Goal: Task Accomplishment & Management: Manage account settings

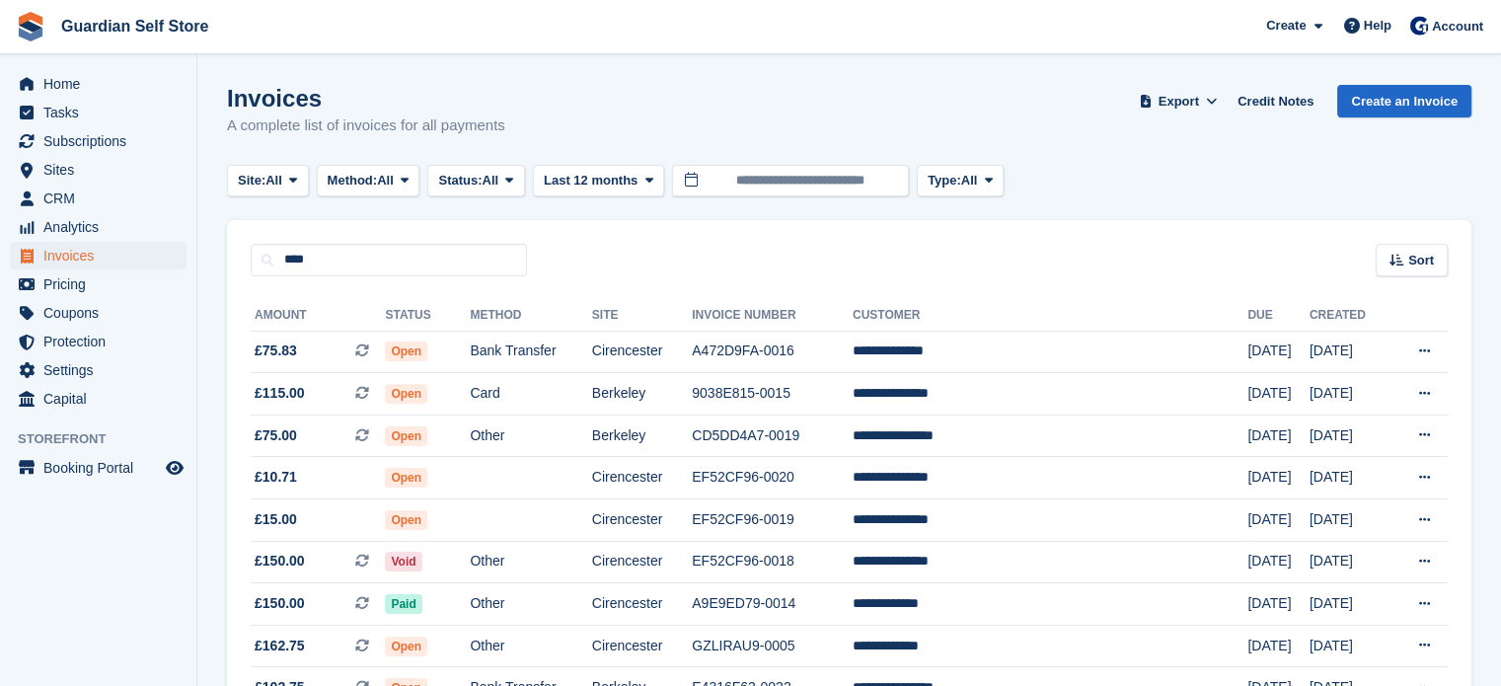
type input "****"
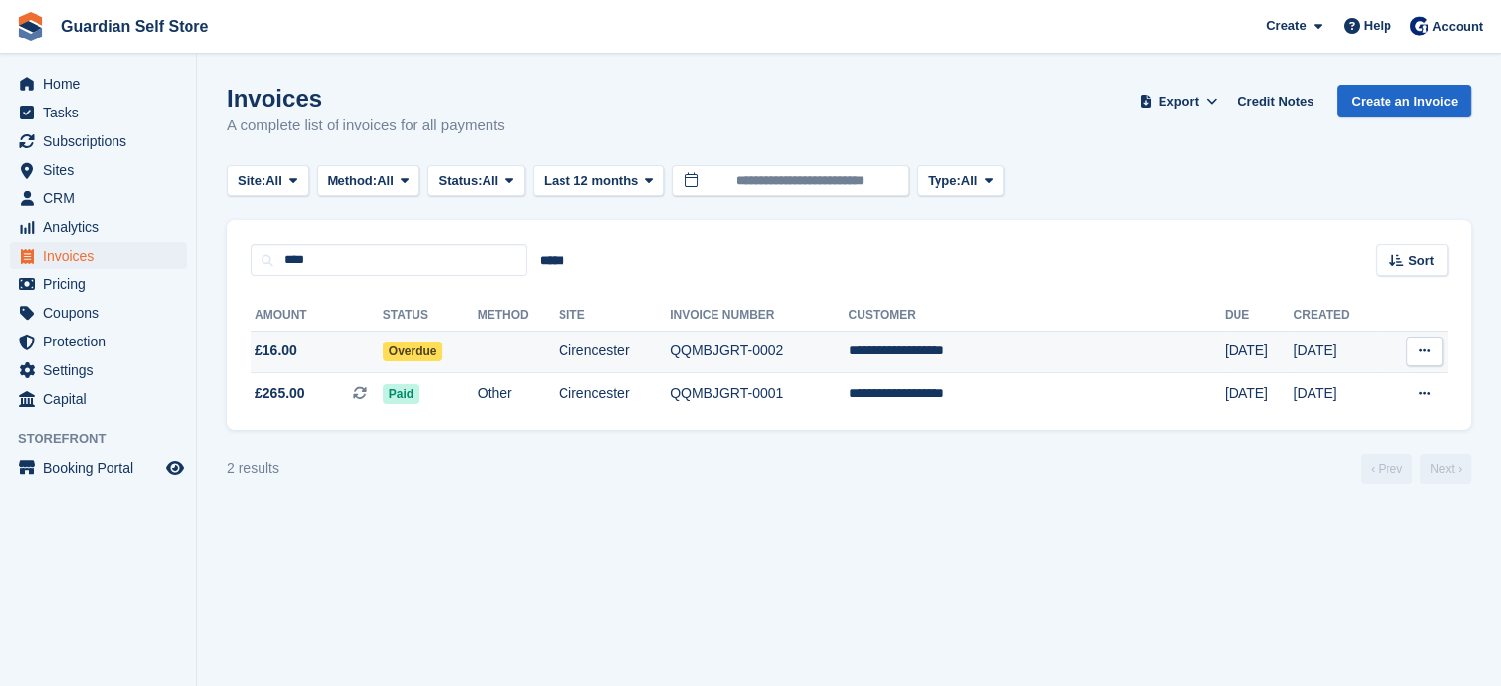
click at [335, 350] on span "£16.00" at bounding box center [317, 350] width 132 height 21
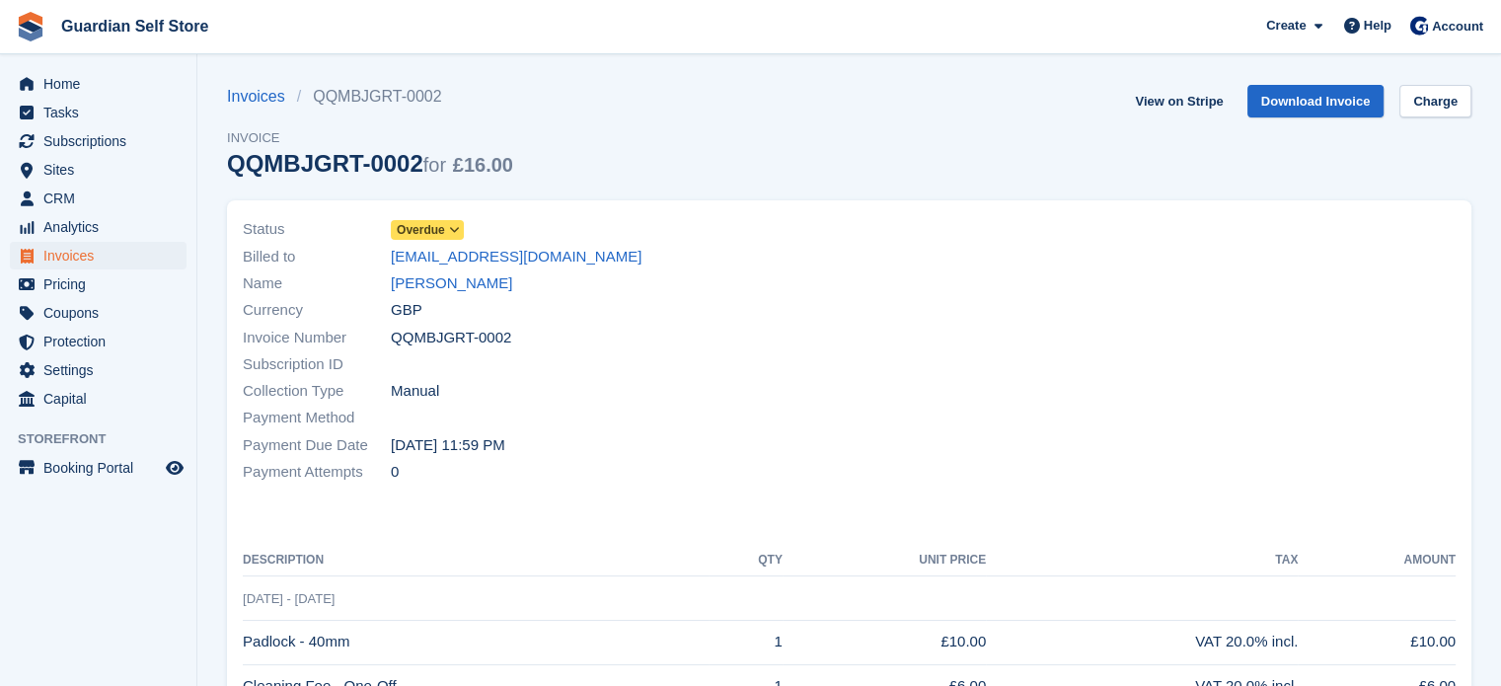
click at [427, 232] on span "Overdue" at bounding box center [421, 230] width 48 height 18
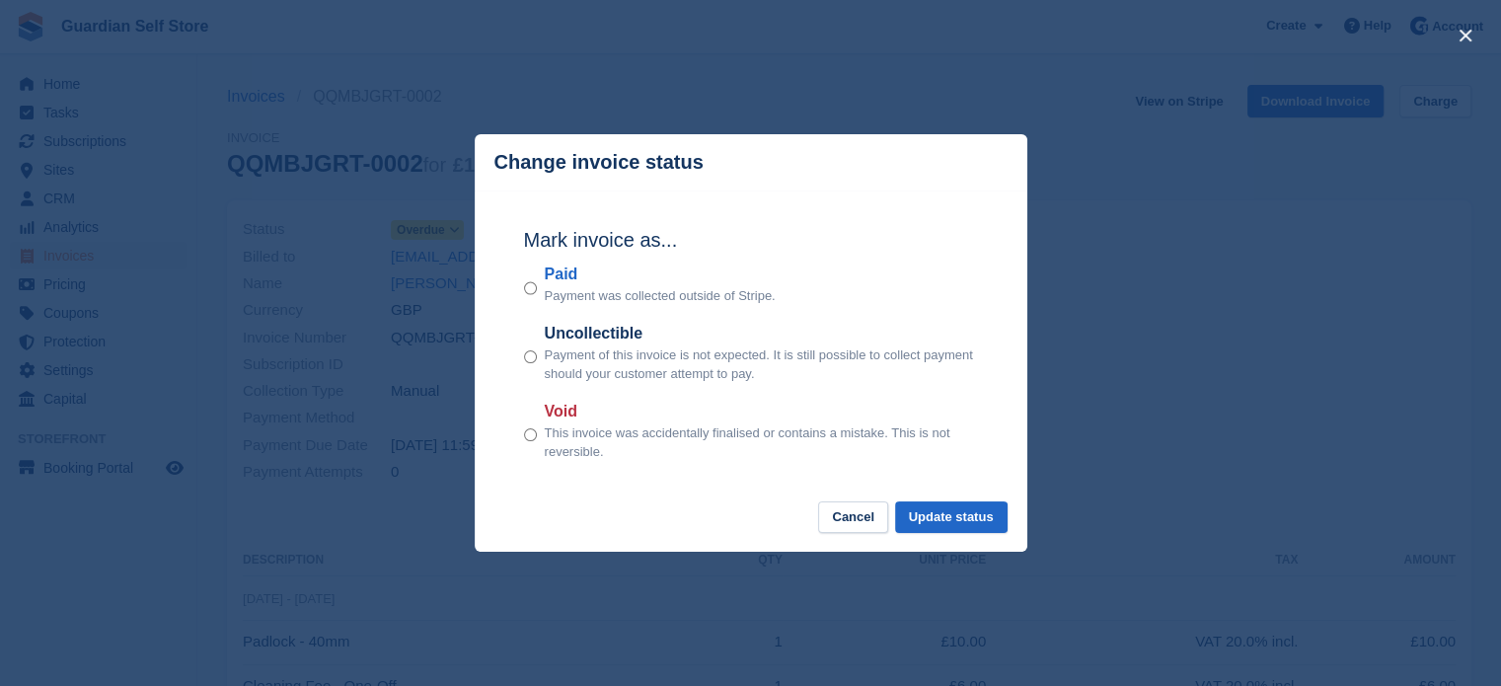
click at [561, 278] on label "Paid" at bounding box center [660, 275] width 231 height 24
click at [921, 517] on button "Update status" at bounding box center [951, 517] width 113 height 33
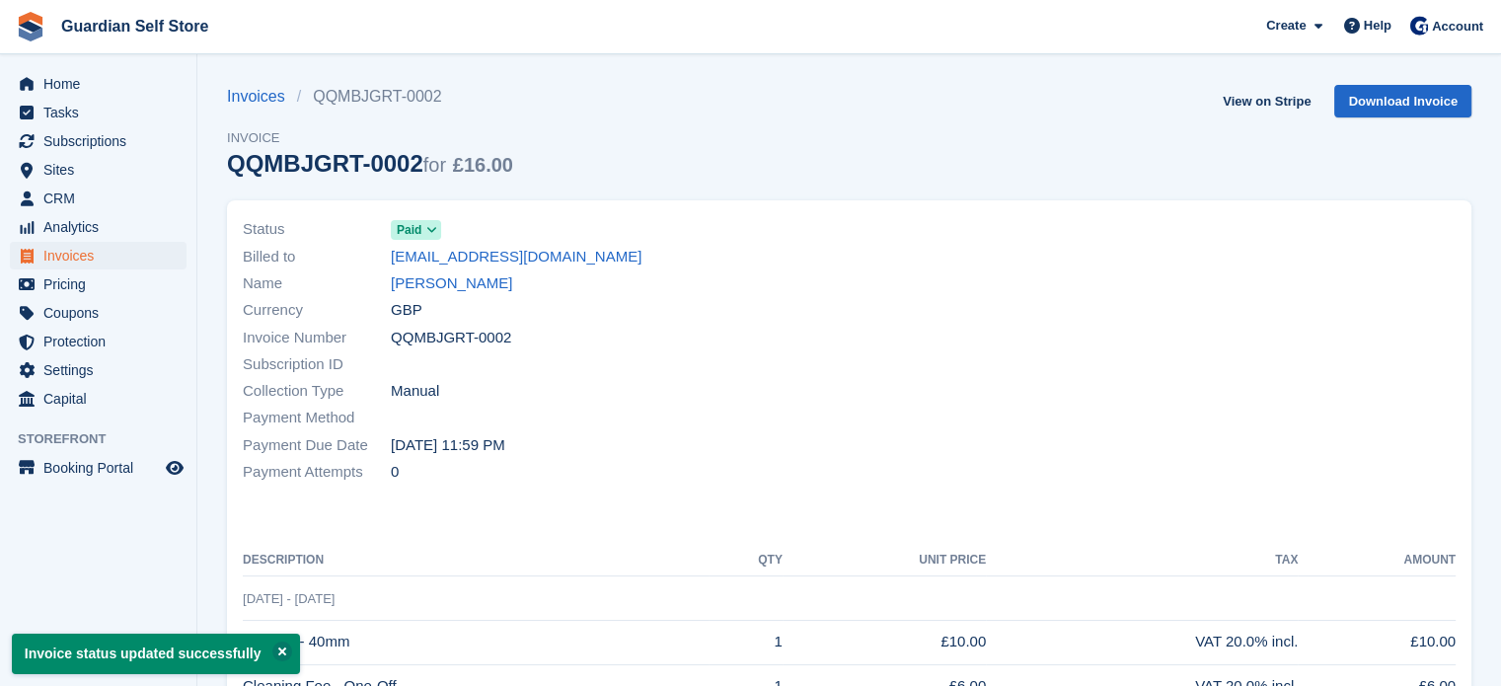
click at [1188, 106] on div "Invoices QQMBJGRT-0002 Invoice QQMBJGRT-0002 for £16.00 View on Stripe Download…" at bounding box center [849, 142] width 1244 height 115
click at [1243, 90] on link "View on Stripe" at bounding box center [1267, 101] width 104 height 33
click at [92, 92] on span "Home" at bounding box center [102, 84] width 118 height 28
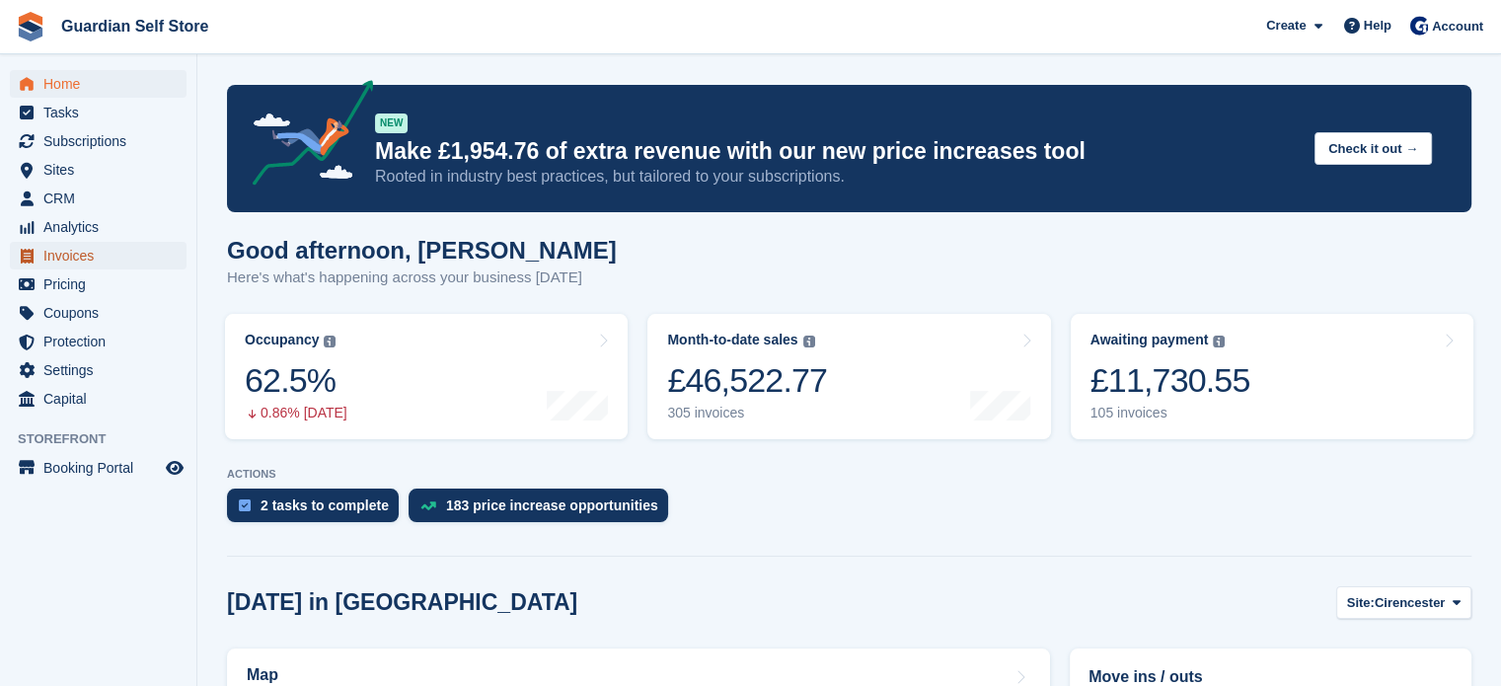
click at [98, 256] on span "Invoices" at bounding box center [102, 256] width 118 height 28
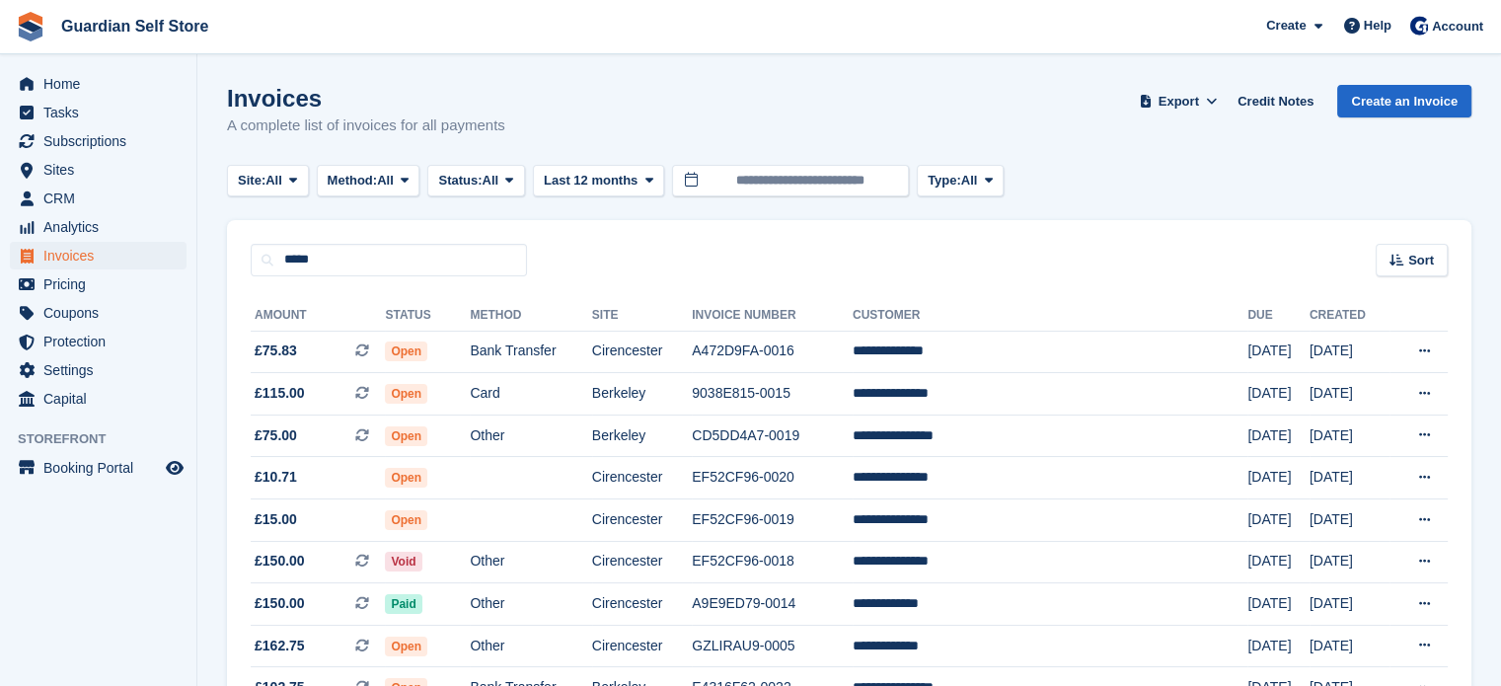
type input "*****"
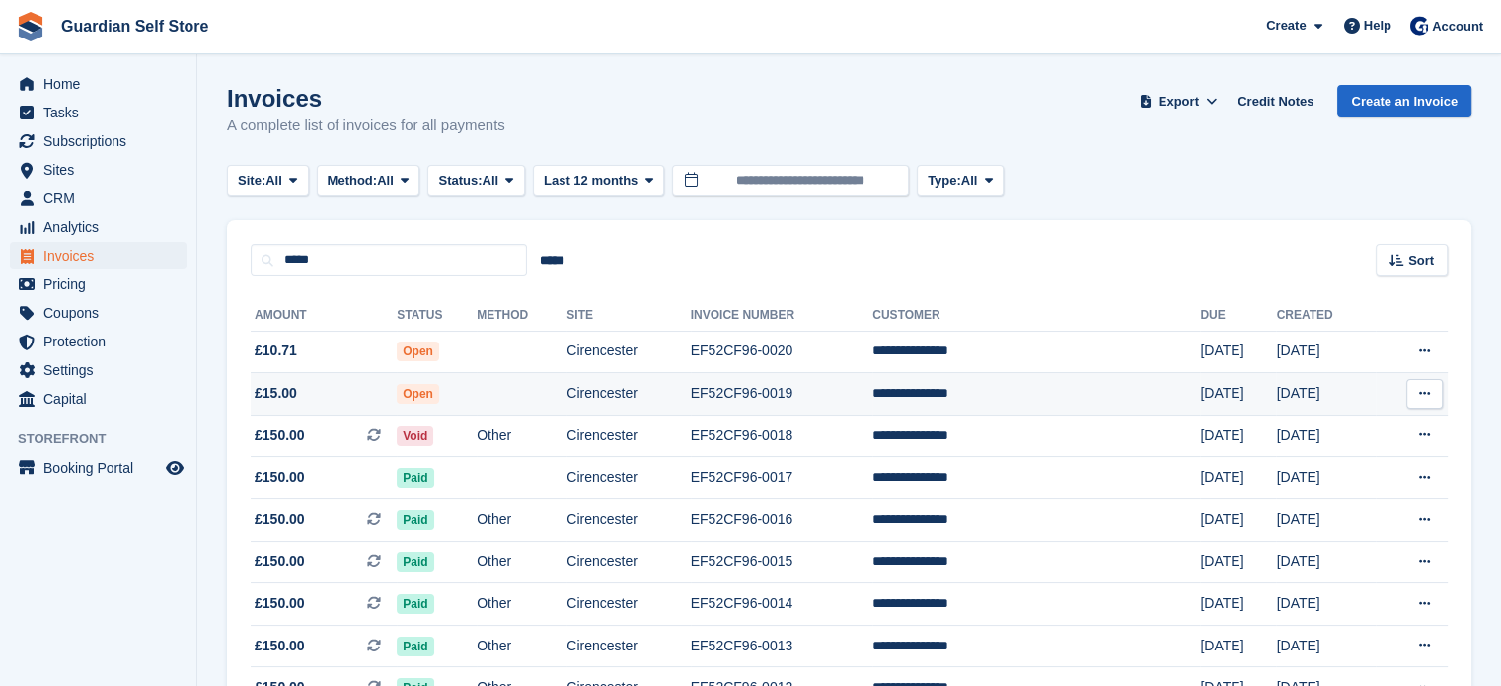
click at [532, 398] on td at bounding box center [522, 394] width 90 height 42
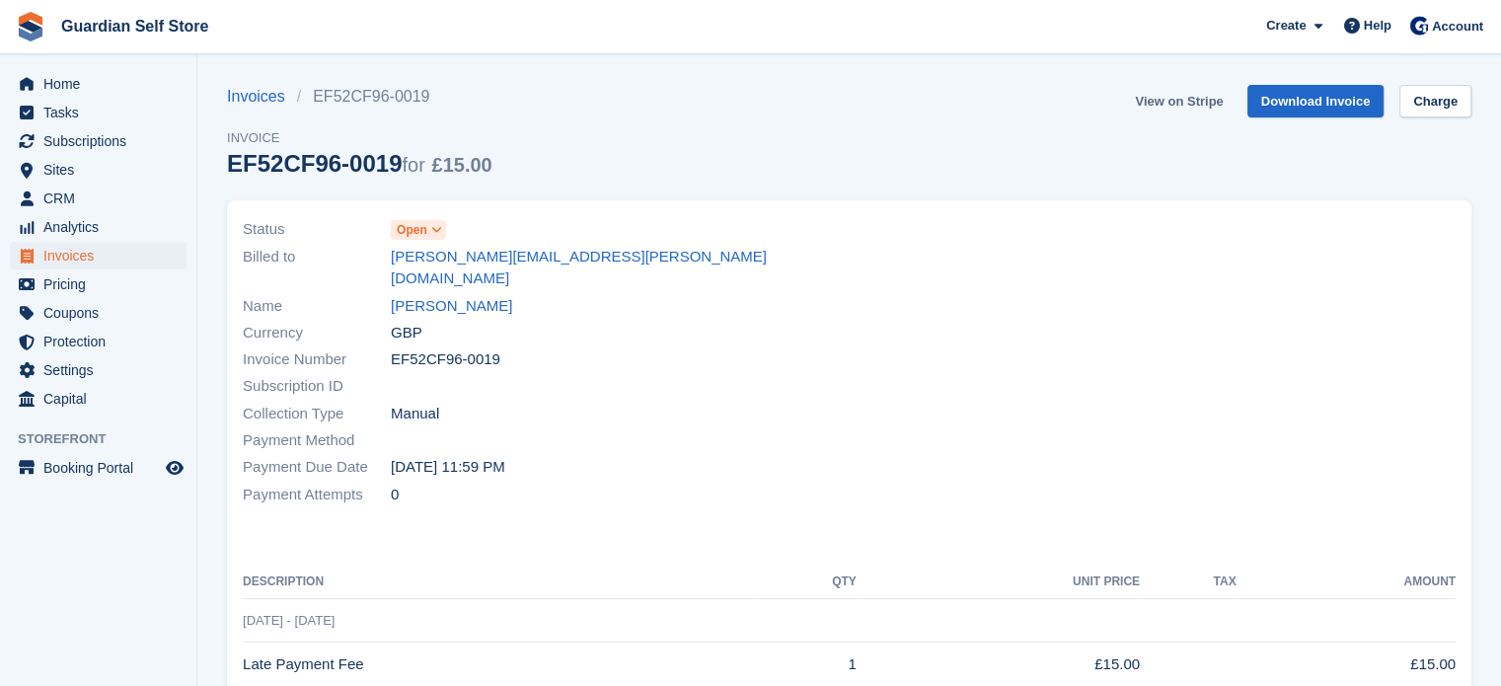
click at [1200, 105] on link "View on Stripe" at bounding box center [1179, 101] width 104 height 33
click at [437, 295] on link "[PERSON_NAME]" at bounding box center [451, 306] width 121 height 23
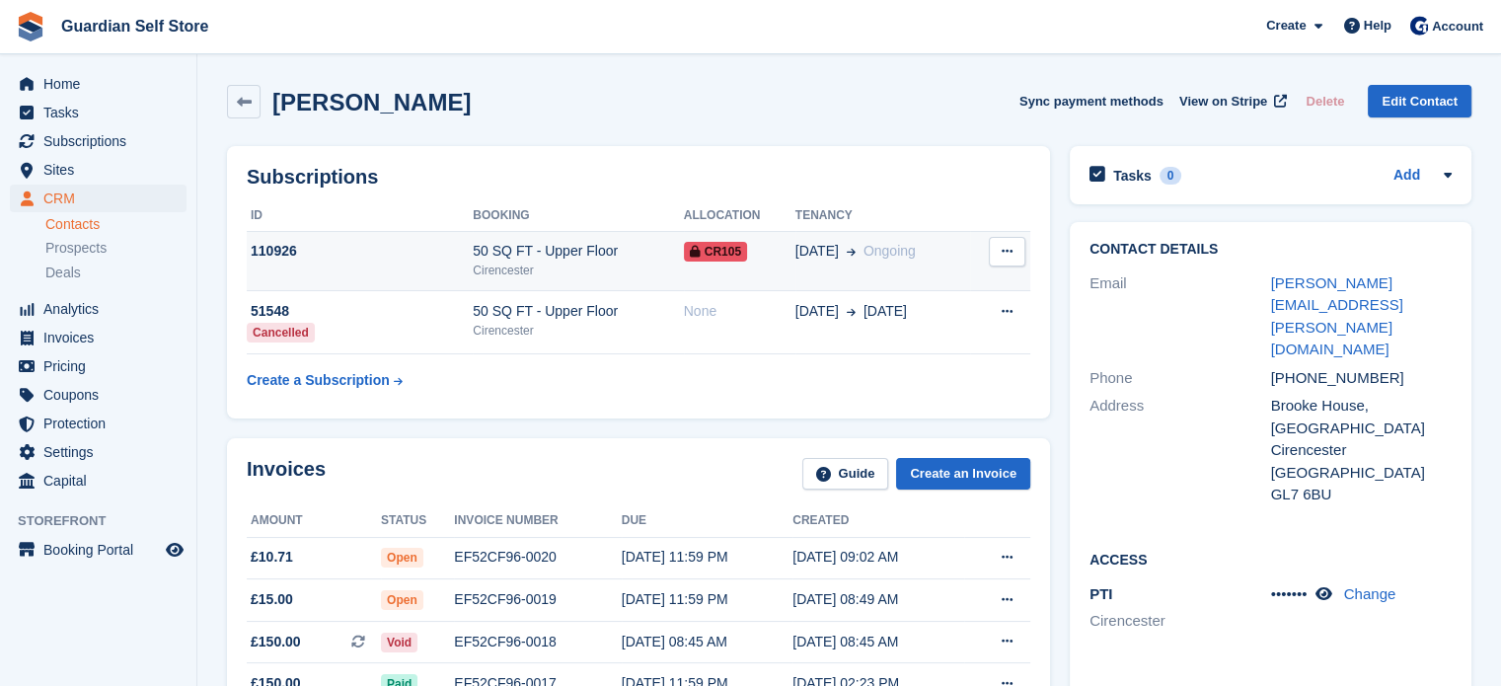
click at [726, 271] on td "CR105" at bounding box center [740, 261] width 112 height 60
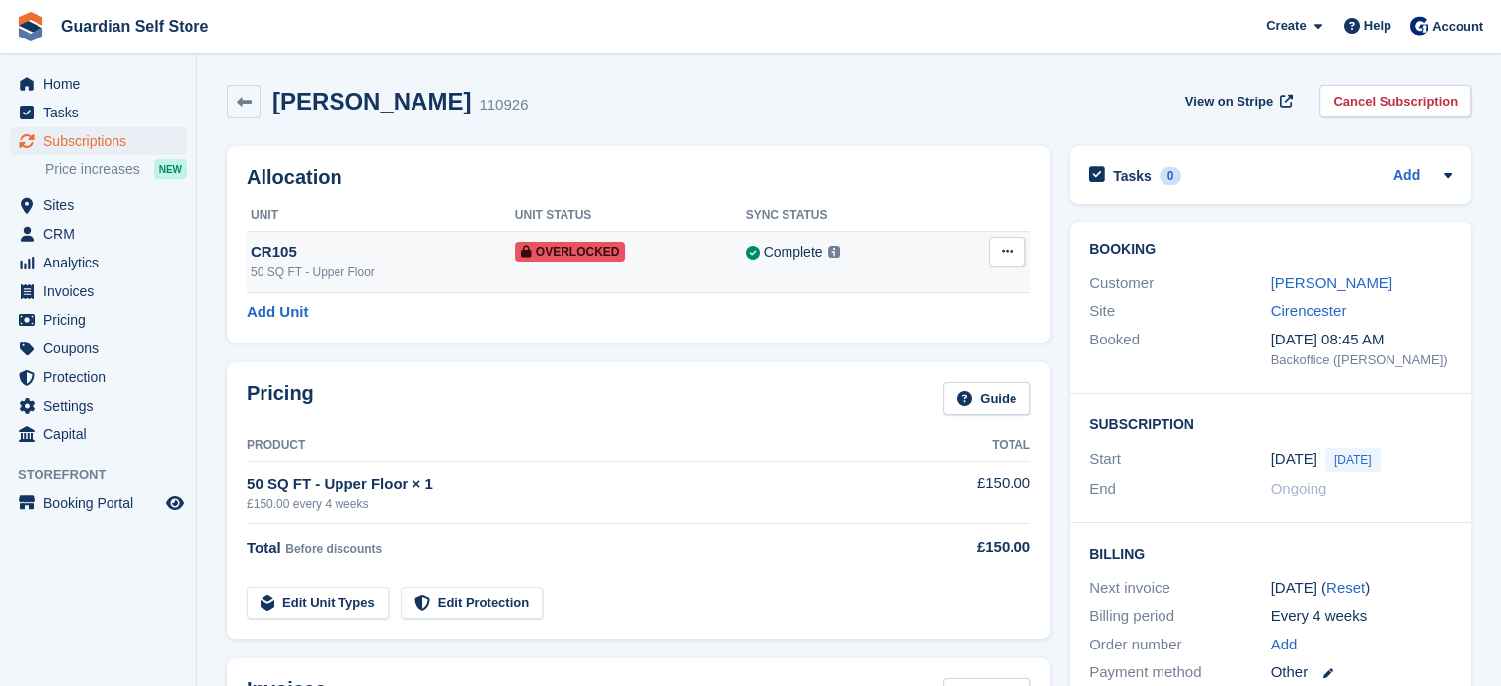
click at [1008, 250] on icon at bounding box center [1007, 251] width 11 height 13
click at [933, 288] on p "Remove Overlock" at bounding box center [931, 290] width 172 height 26
